Goal: Information Seeking & Learning: Find specific fact

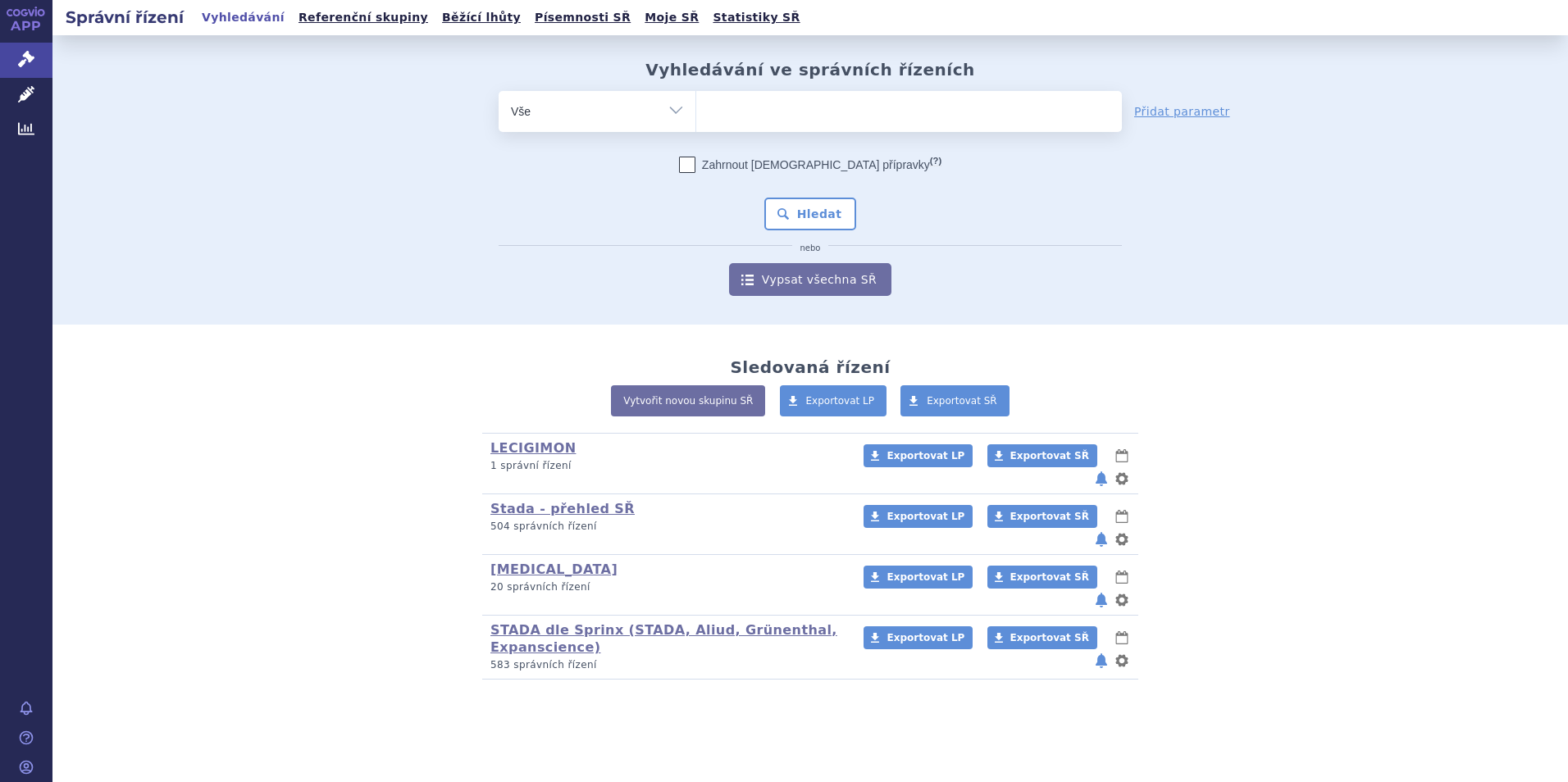
type input "SUKLS357847/2025"
select select "SUKLS357847/2025"
click at [805, 209] on button "Hledat" at bounding box center [810, 213] width 93 height 32
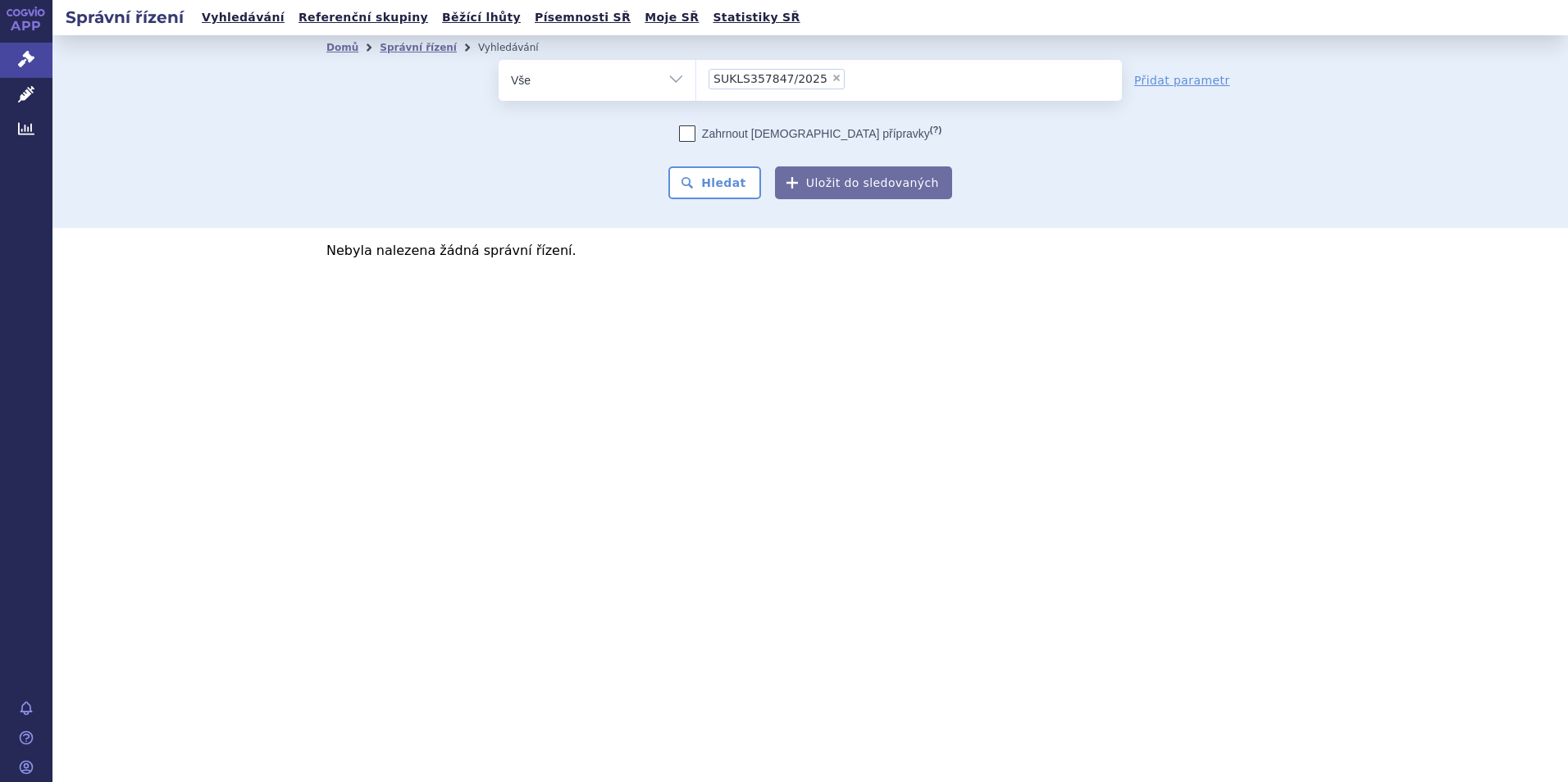
click at [827, 82] on li "× SUKLS357847/2025" at bounding box center [776, 78] width 136 height 20
click at [696, 82] on select "SUKLS357847/2025" at bounding box center [695, 79] width 1 height 41
click at [831, 81] on span "×" at bounding box center [836, 77] width 10 height 10
click at [696, 81] on select "SUKLS357847/2025" at bounding box center [695, 79] width 1 height 41
select select
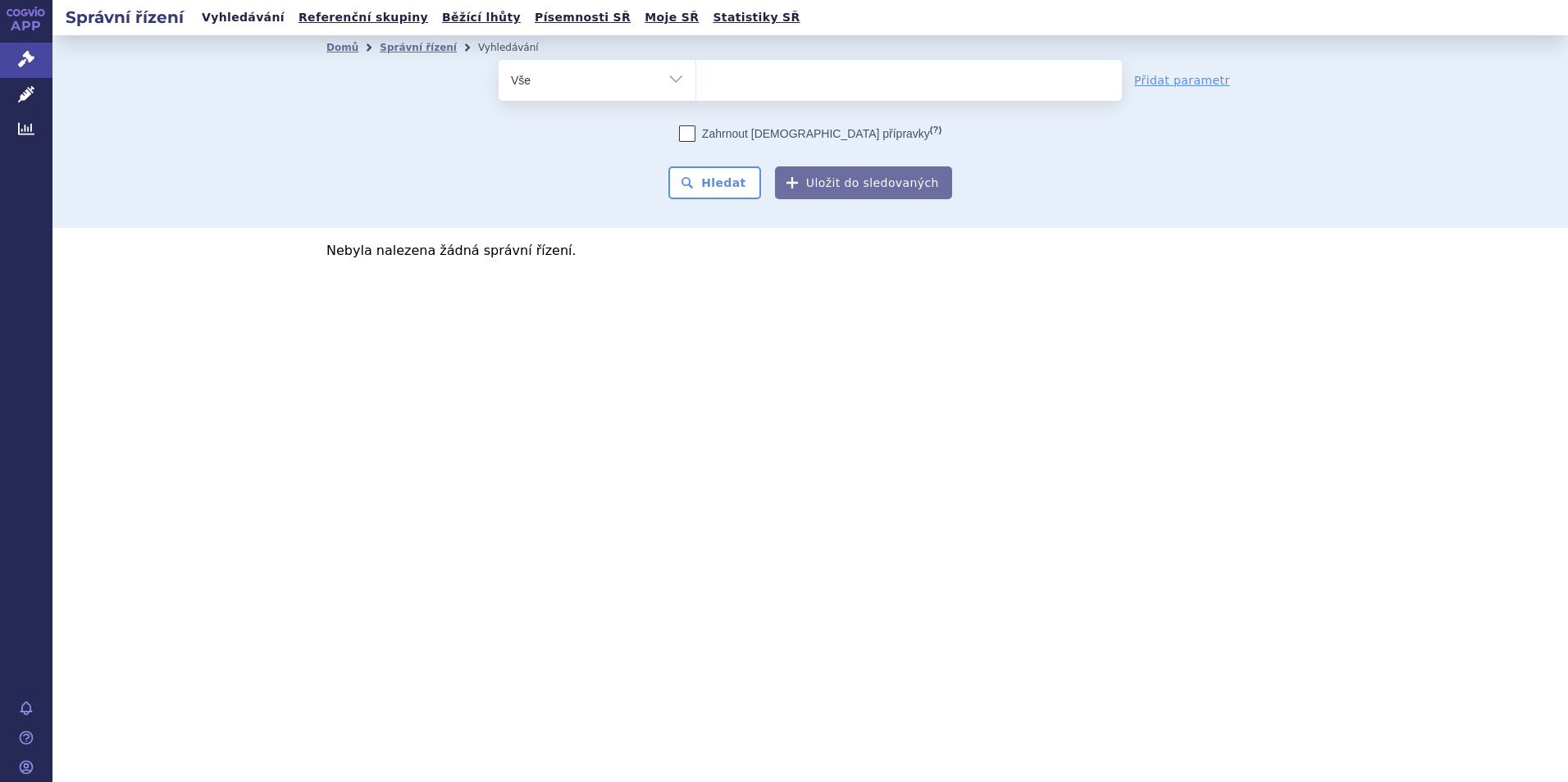
click at [222, 19] on link "Vyhledávání" at bounding box center [243, 17] width 93 height 22
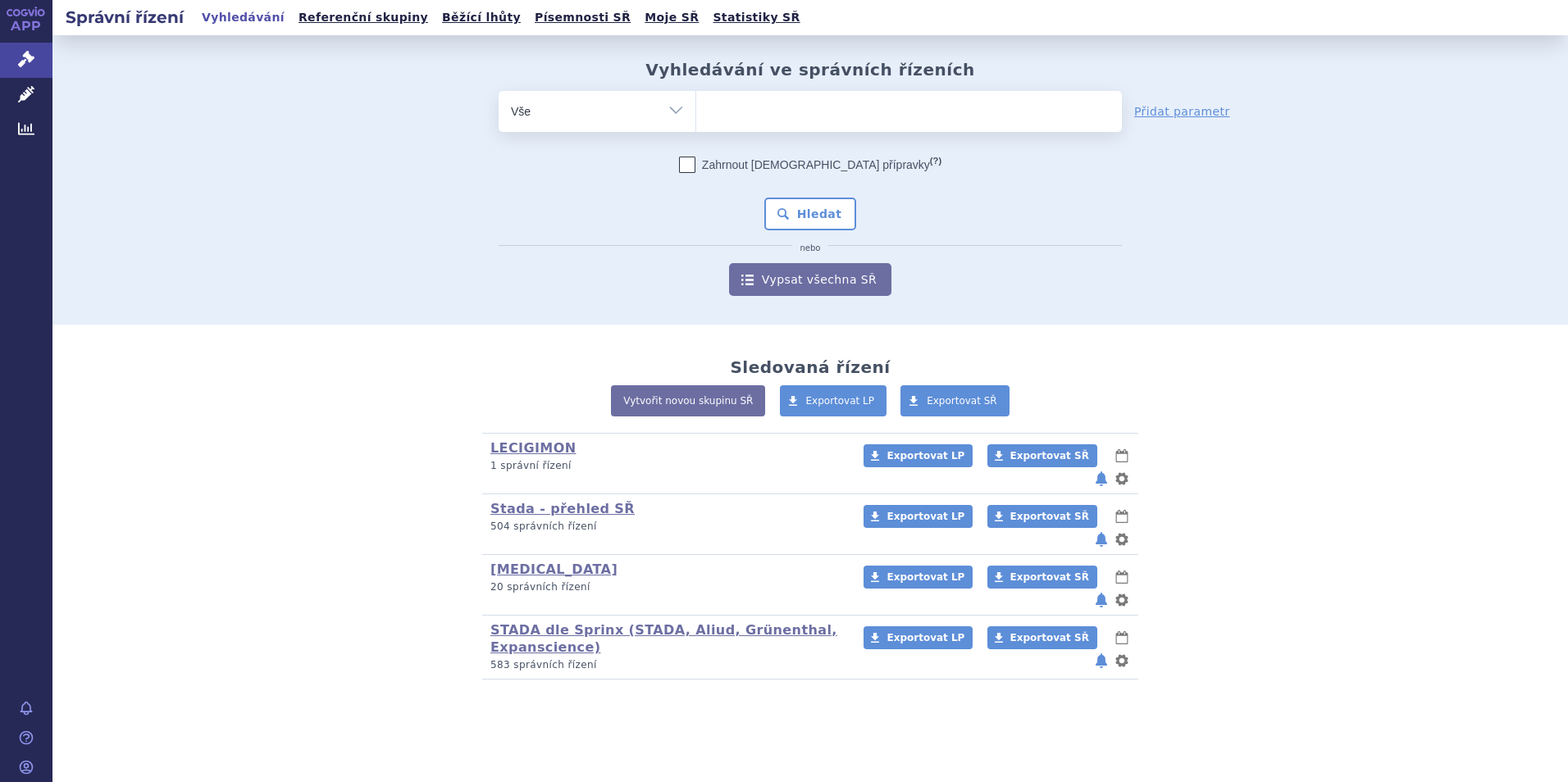
click at [528, 622] on link "STADA dle Sprinx (STADA, Aliud, Grünenthal, Expanscience)" at bounding box center [663, 638] width 347 height 32
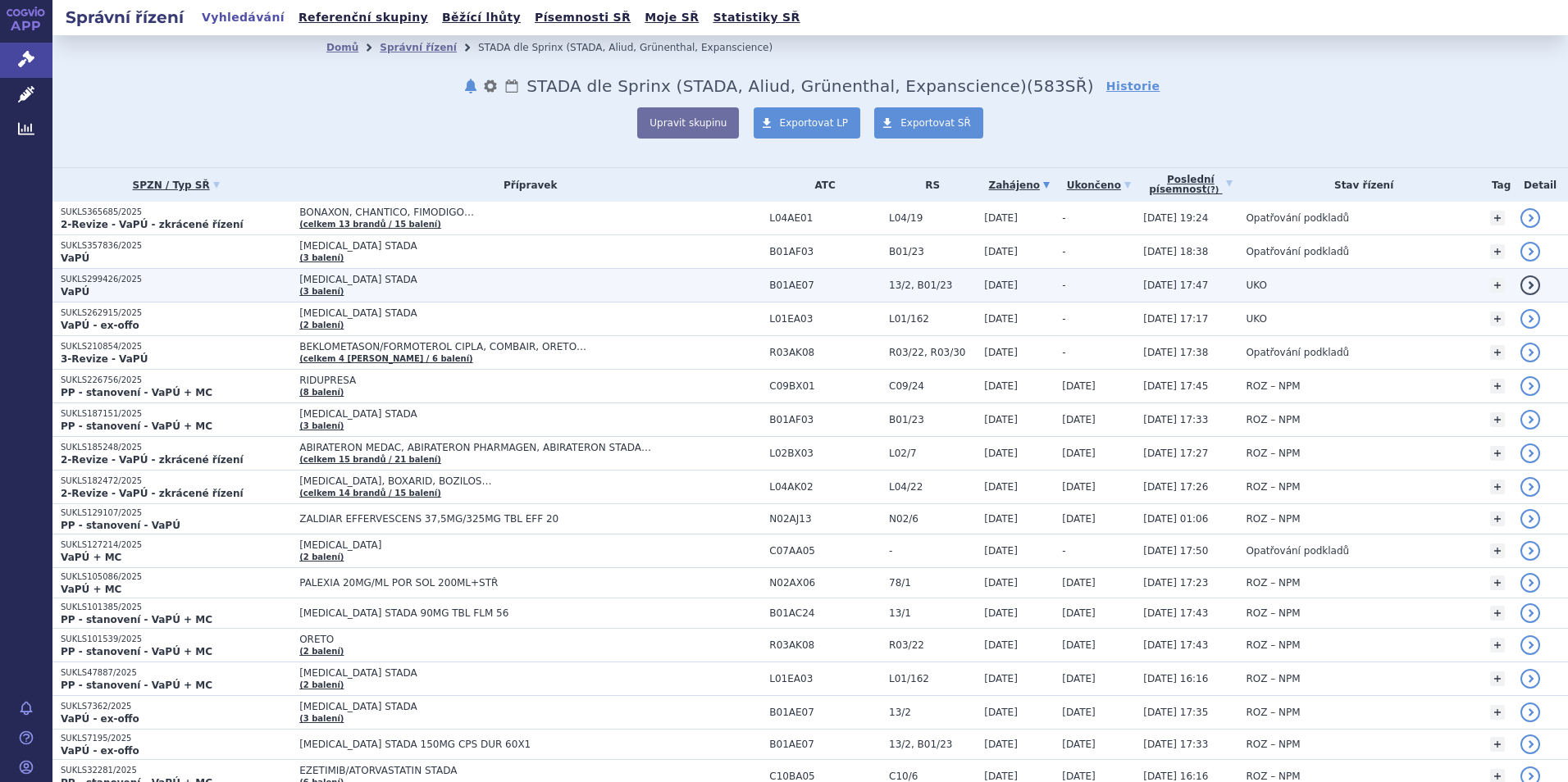
click at [111, 284] on p "SUKLS299426/2025" at bounding box center [176, 279] width 230 height 11
